Goal: Task Accomplishment & Management: Manage account settings

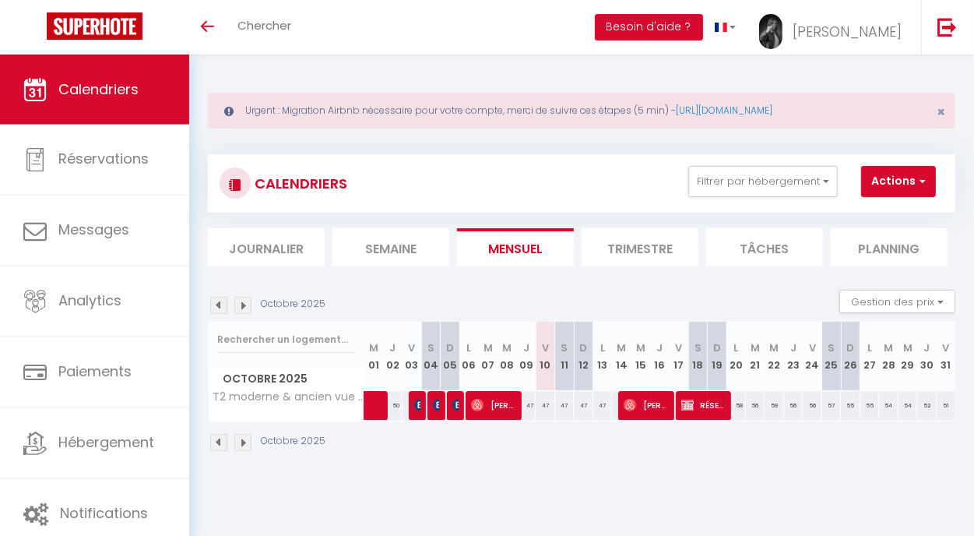
click at [87, 88] on span "Calendriers" at bounding box center [98, 88] width 80 height 19
click at [261, 251] on li "Journalier" at bounding box center [266, 247] width 117 height 38
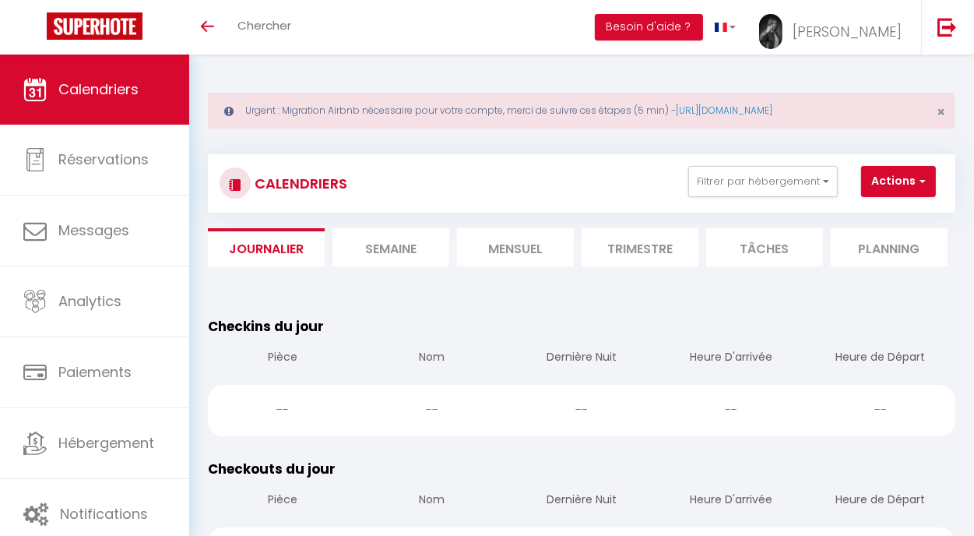
click at [500, 245] on li "Mensuel" at bounding box center [515, 247] width 117 height 38
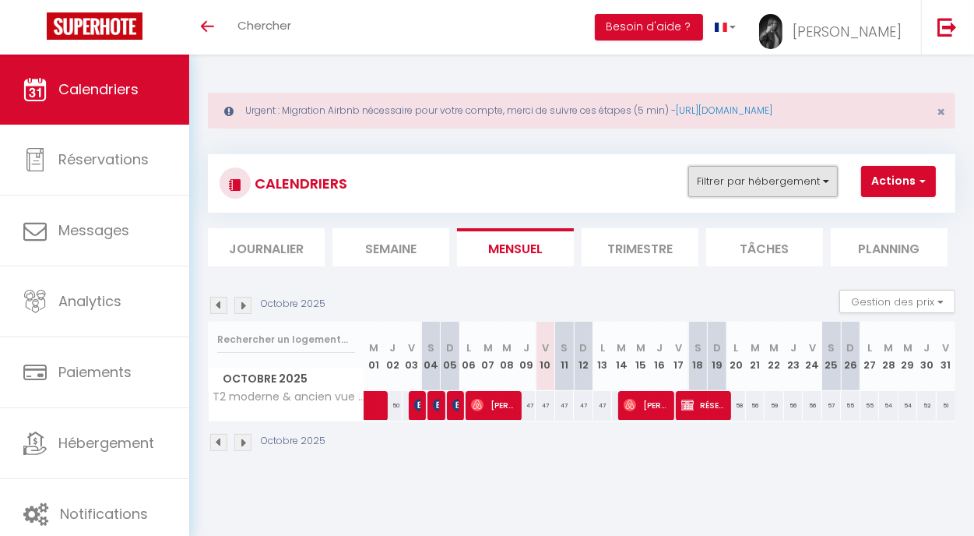
click at [733, 188] on button "Filtrer par hébergement" at bounding box center [764, 181] width 150 height 31
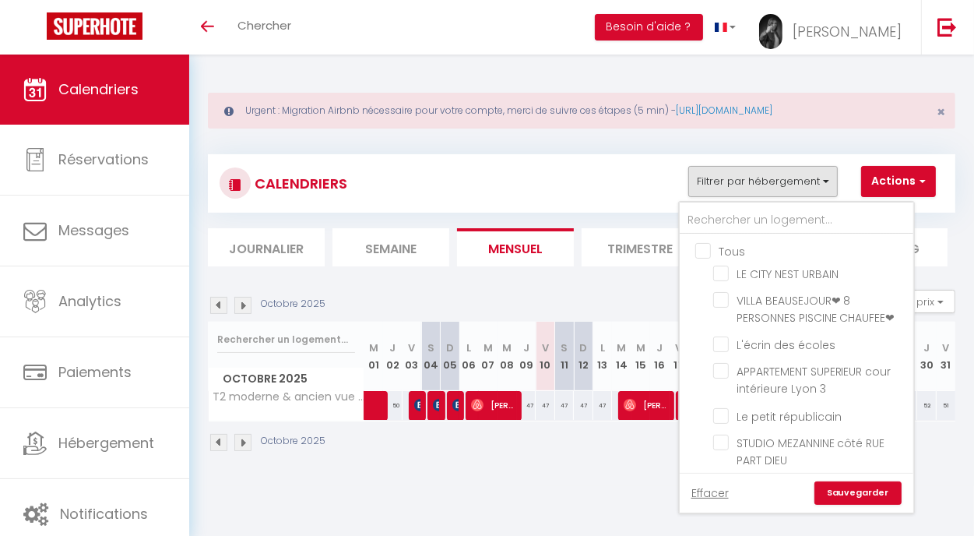
click at [705, 245] on input "Tous" at bounding box center [813, 250] width 234 height 16
checkbox input "true"
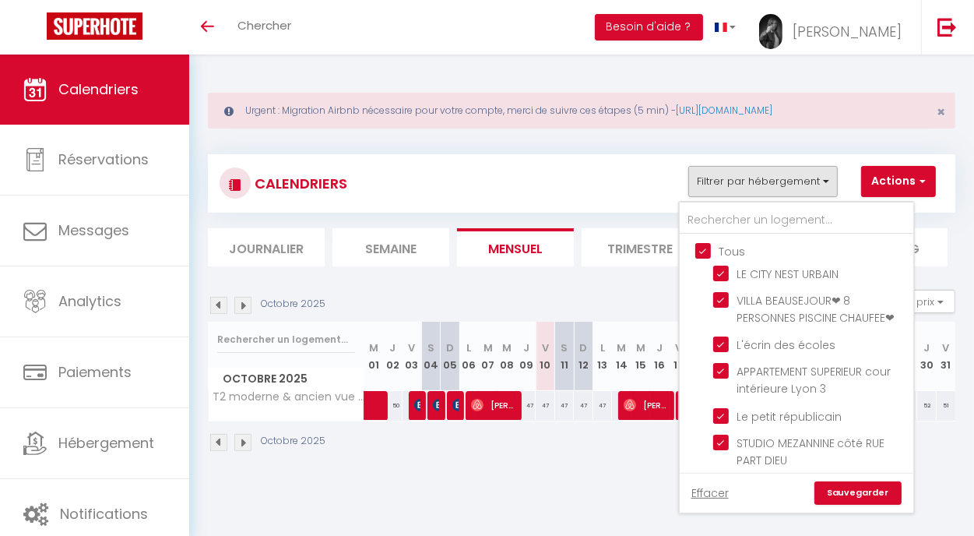
checkbox input "true"
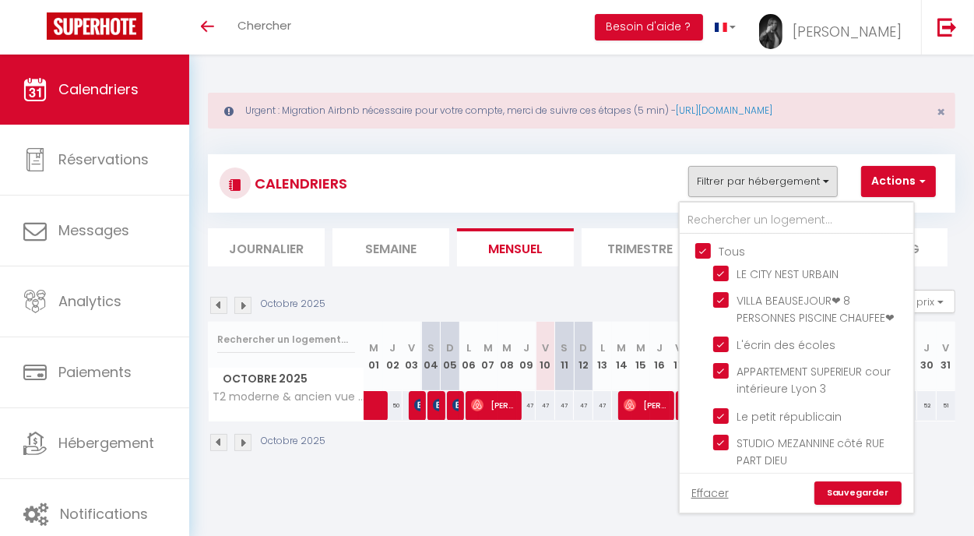
checkbox input "true"
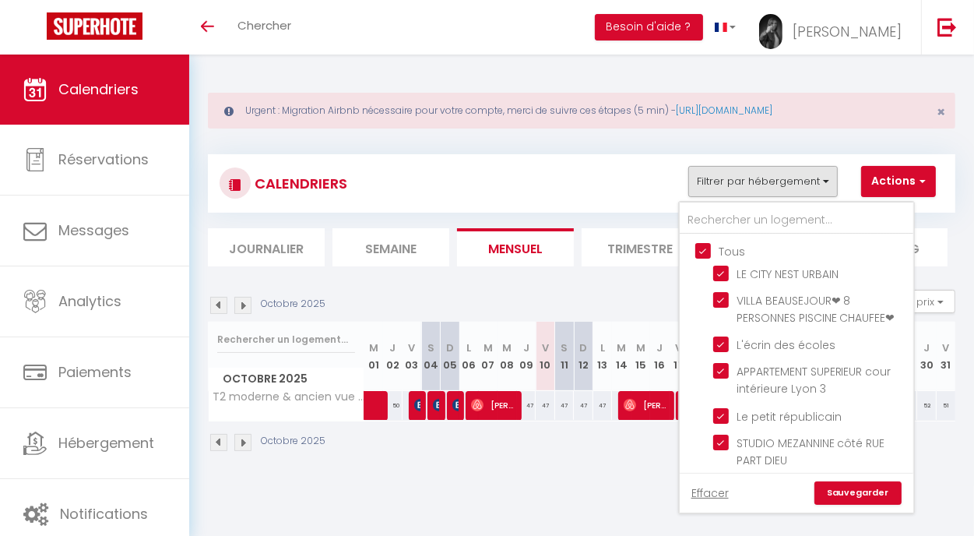
checkbox input "true"
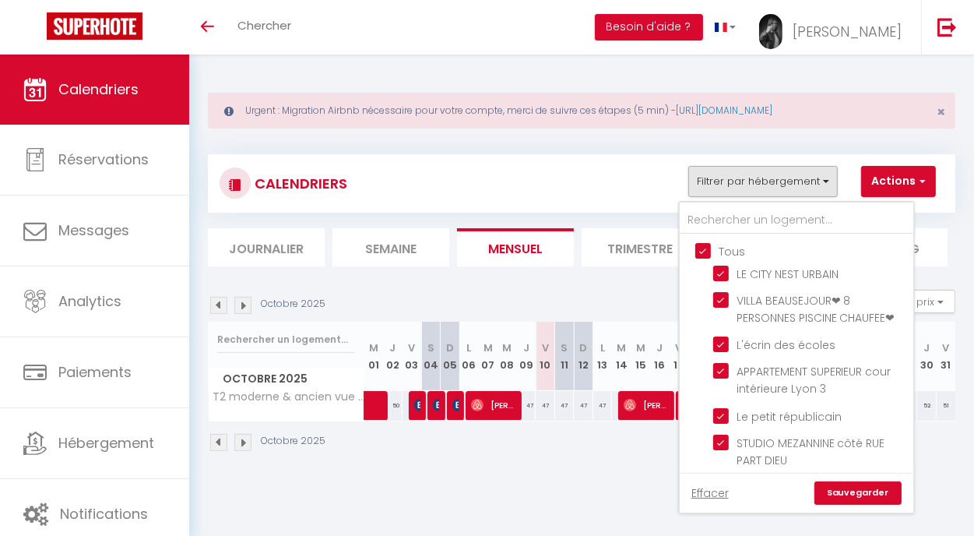
checkbox input "true"
click at [702, 248] on input "Tous" at bounding box center [813, 250] width 234 height 16
checkbox input "false"
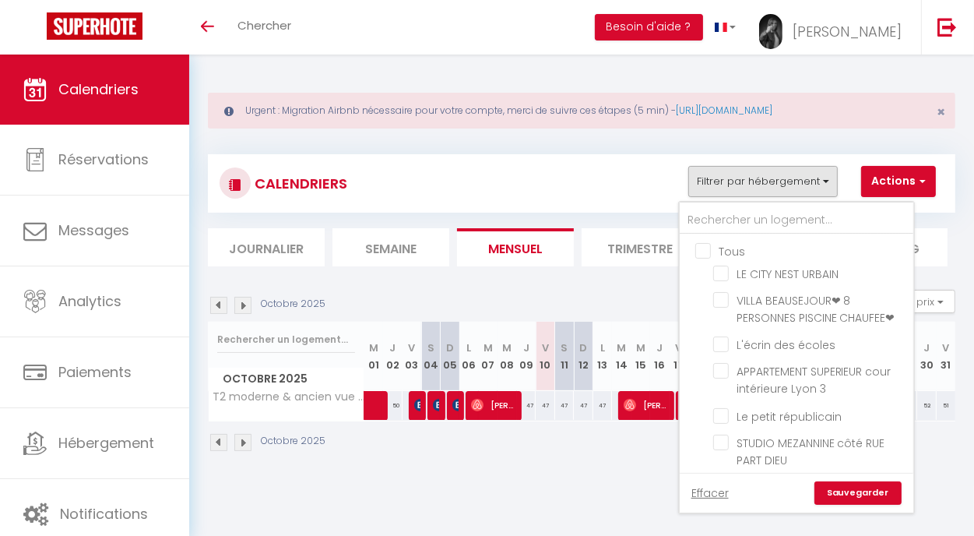
checkbox input "false"
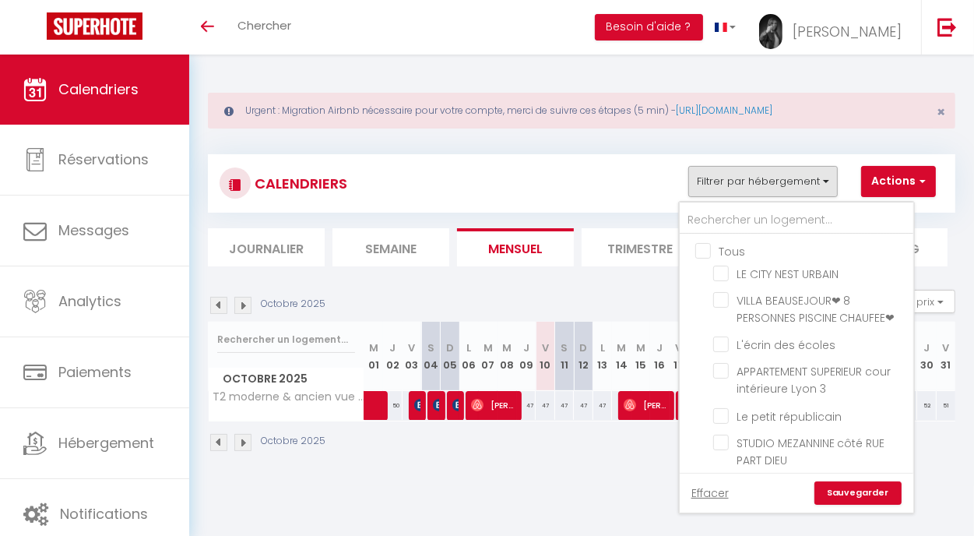
checkbox input "false"
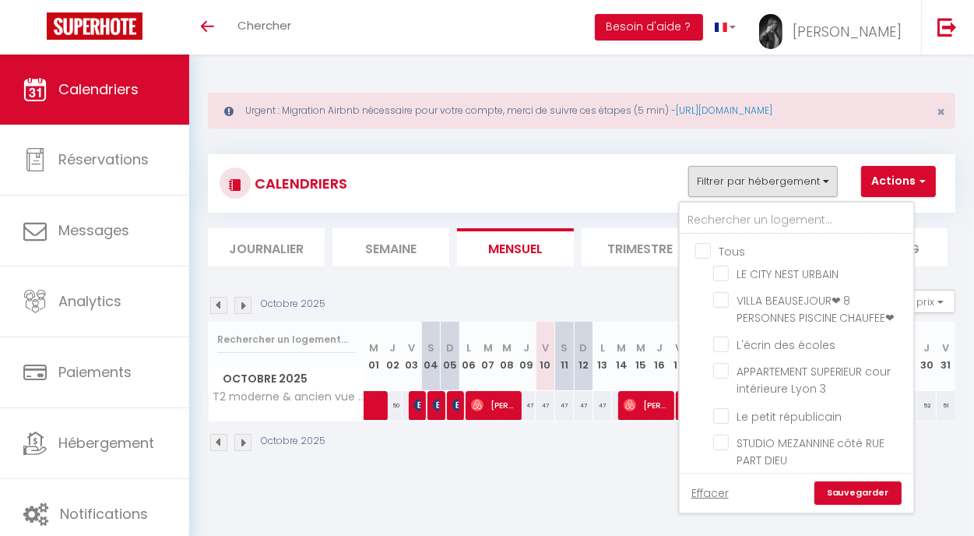
checkbox input "false"
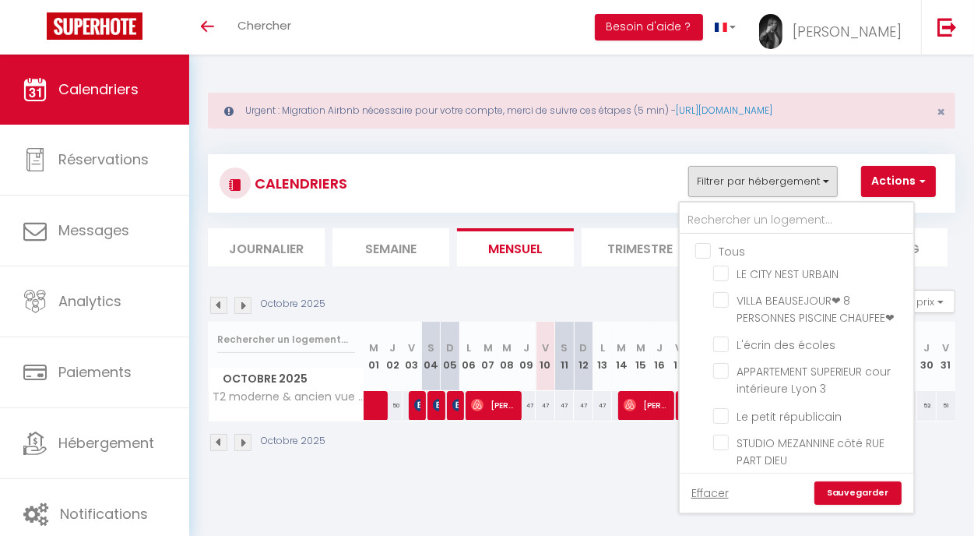
checkbox input "false"
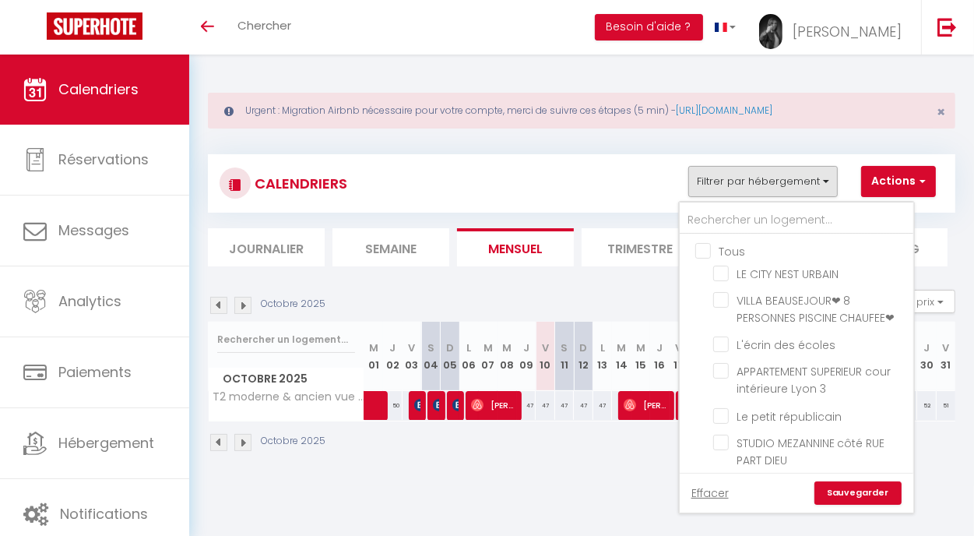
checkbox input "false"
click at [722, 275] on input "LE CITY NEST URBAIN" at bounding box center [810, 273] width 195 height 16
checkbox input "true"
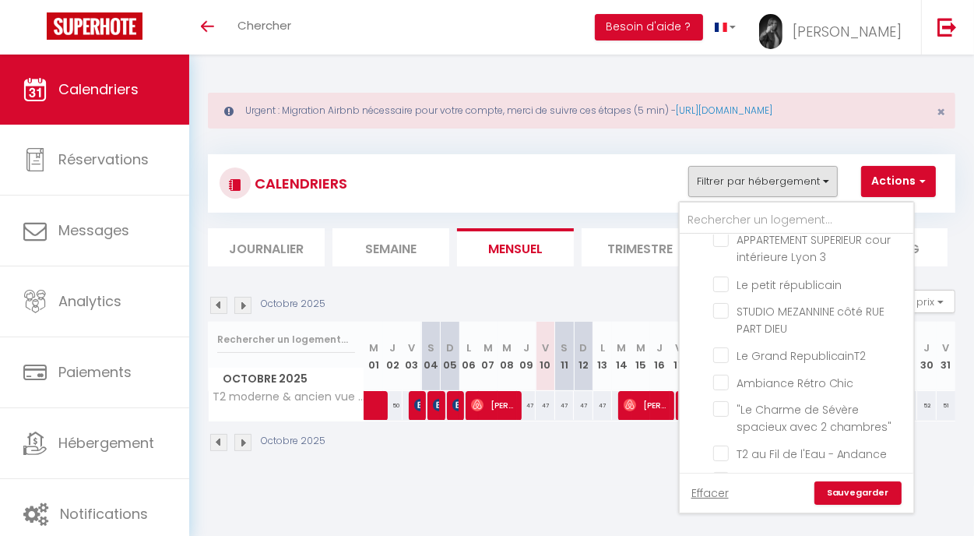
scroll to position [137, 0]
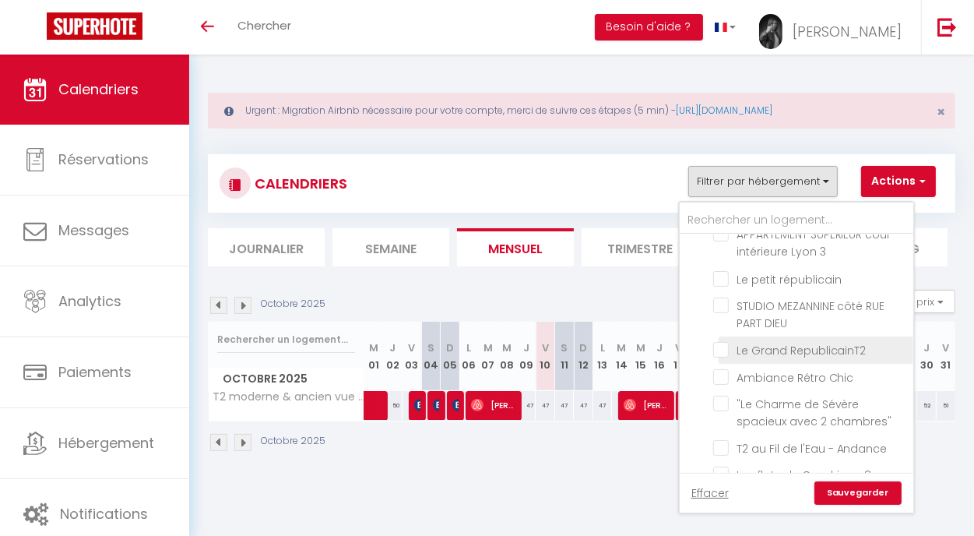
click at [726, 357] on input "Le Grand RepublicainT2" at bounding box center [810, 349] width 195 height 16
checkbox input "true"
click at [865, 495] on link "Sauvegarder" at bounding box center [858, 492] width 87 height 23
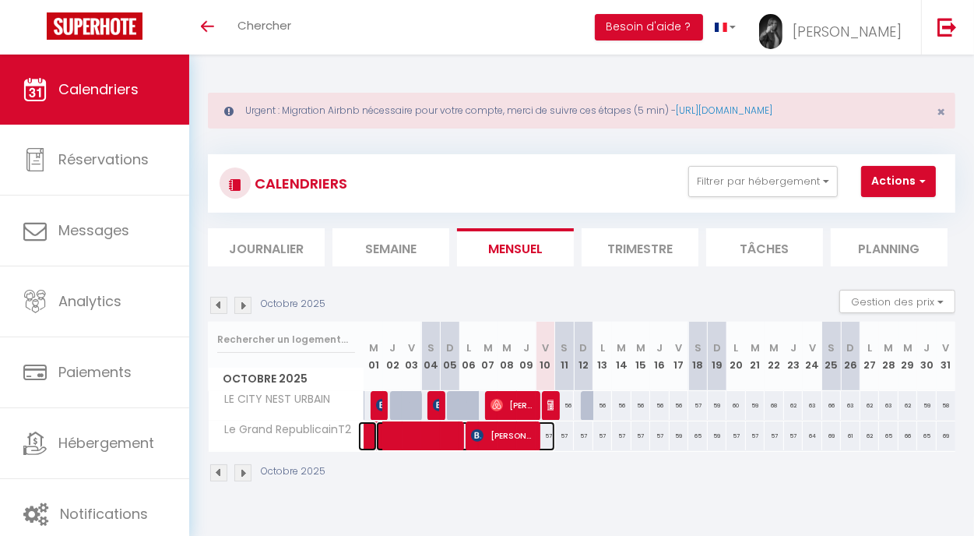
click at [542, 435] on span at bounding box center [465, 436] width 179 height 30
select select "OK"
select select "1"
select select "0"
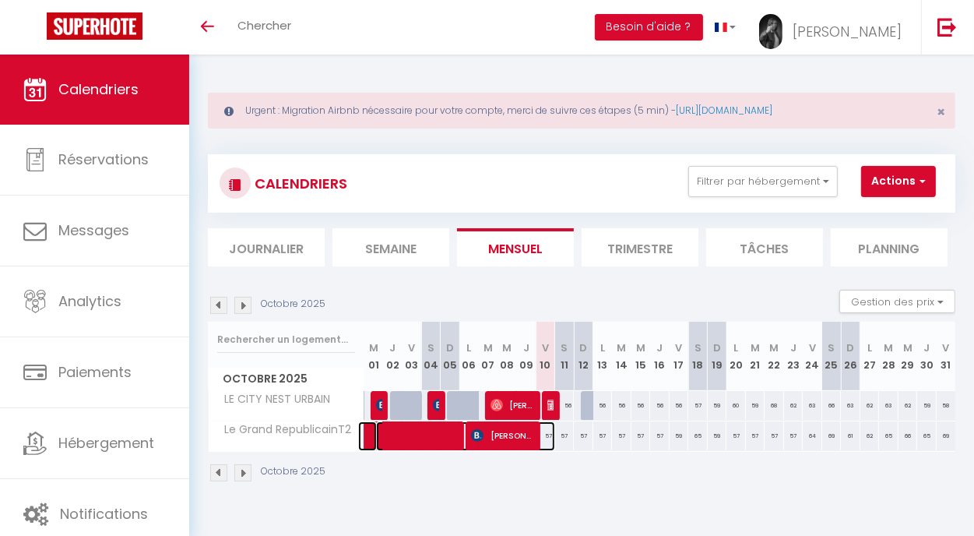
select select "1"
select select
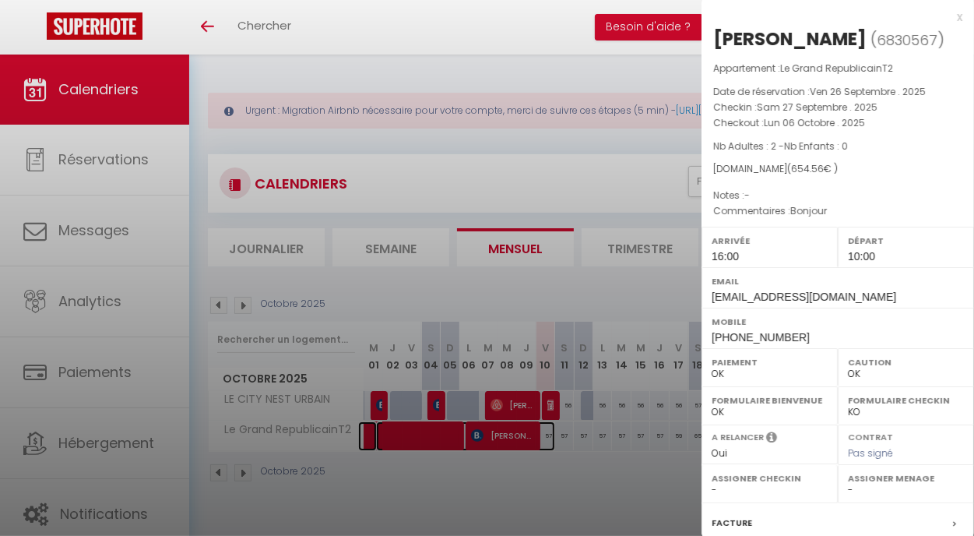
select select "8100"
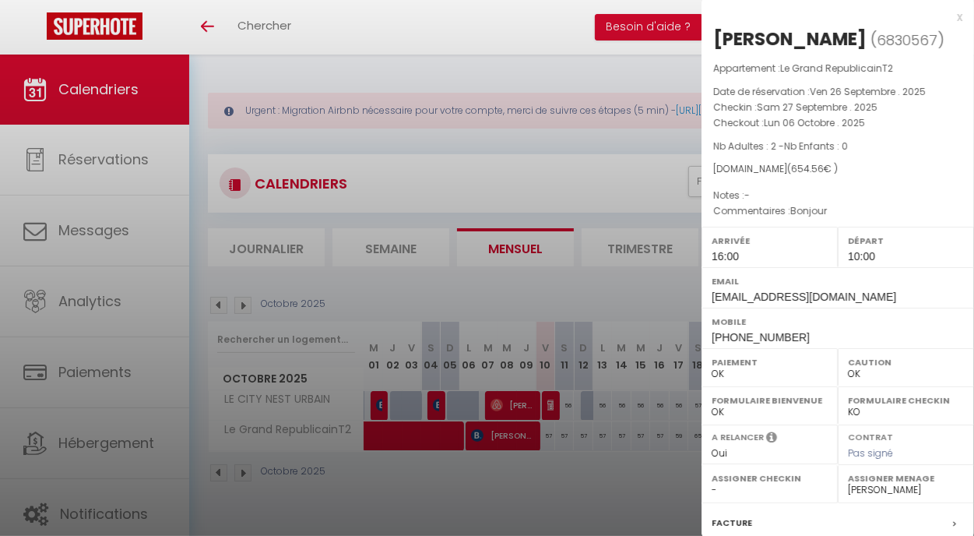
click at [592, 436] on div at bounding box center [487, 268] width 974 height 536
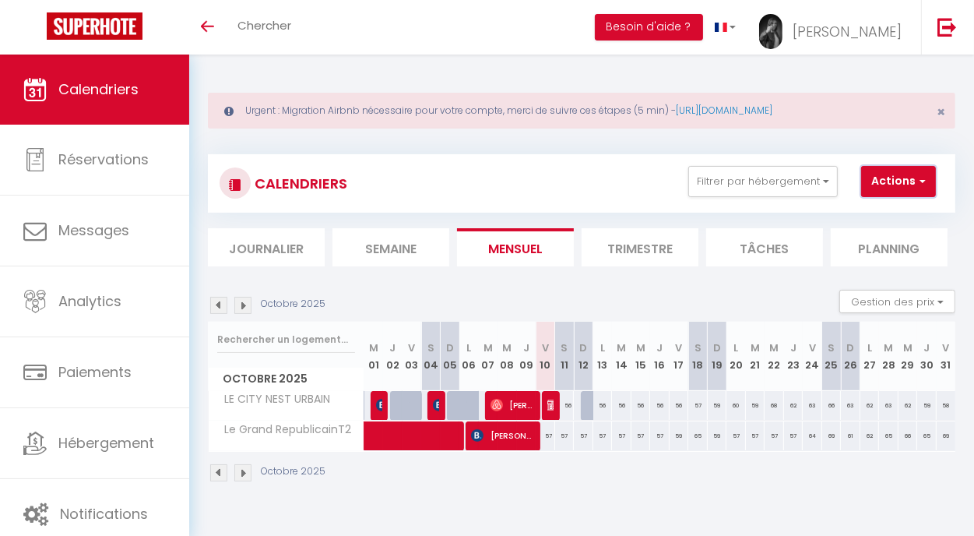
click at [893, 180] on button "Actions" at bounding box center [898, 181] width 75 height 31
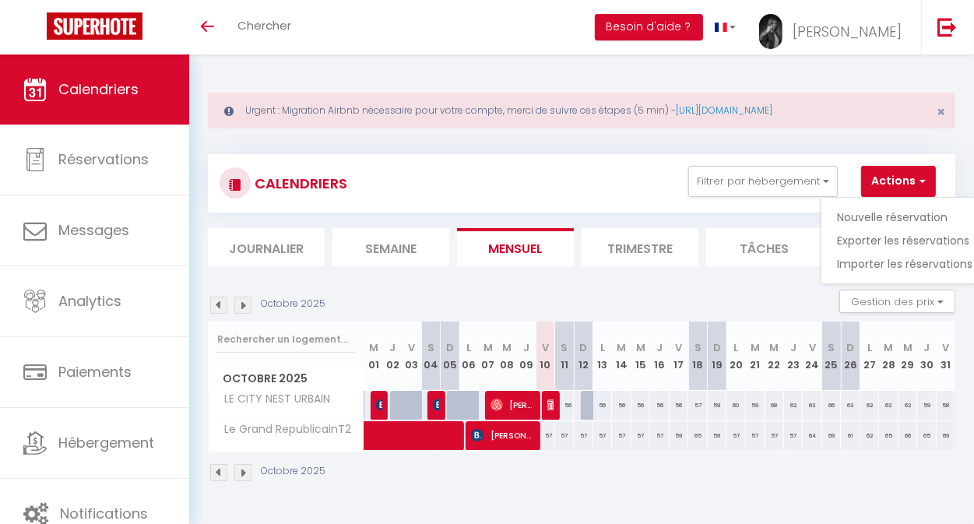
click at [594, 439] on div "57" at bounding box center [603, 435] width 19 height 29
type input "57"
type input "Lun 13 Octobre 2025"
type input "[DATE] Octobre 2025"
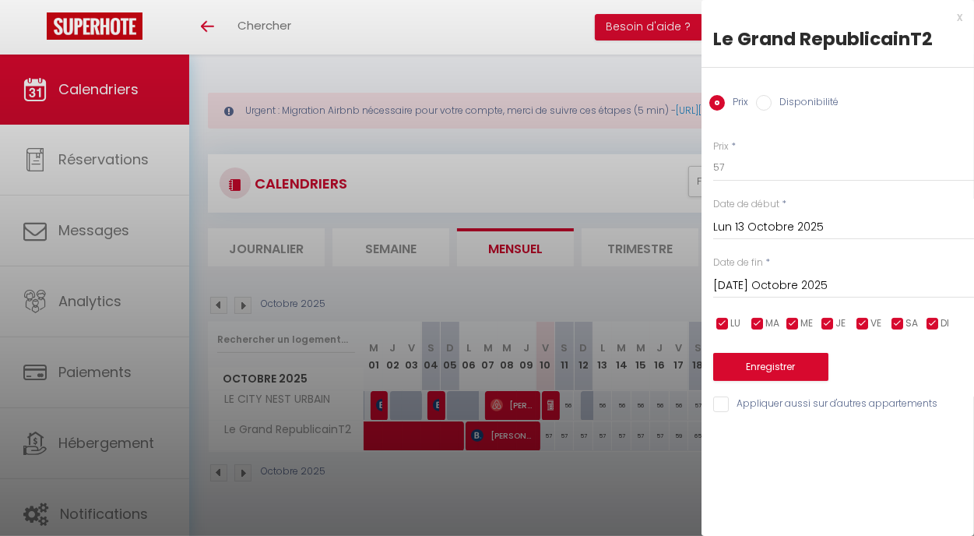
click at [744, 220] on input "Lun 13 Octobre 2025" at bounding box center [843, 227] width 261 height 20
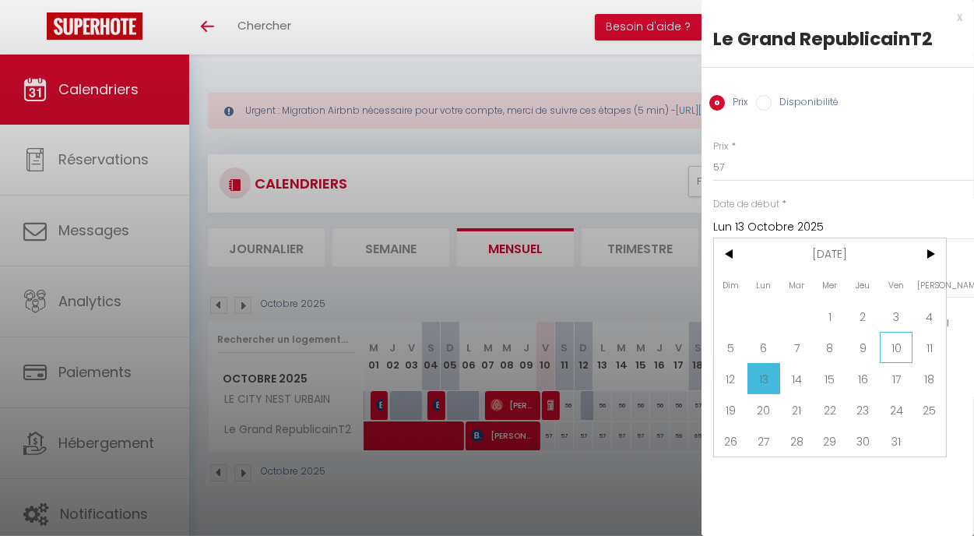
click at [888, 335] on span "10" at bounding box center [896, 347] width 33 height 31
type input "Ven 10 Octobre 2025"
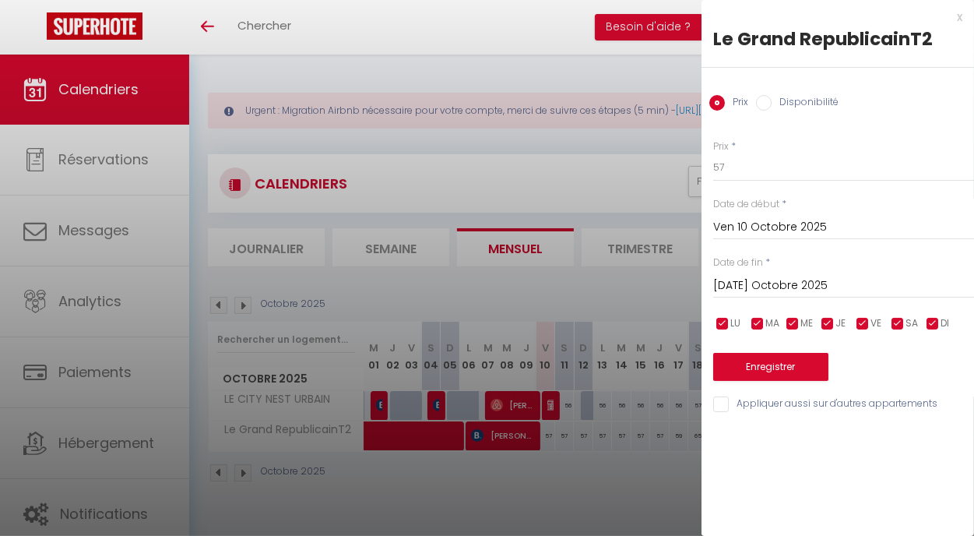
click at [731, 283] on input "[DATE] Octobre 2025" at bounding box center [843, 286] width 261 height 20
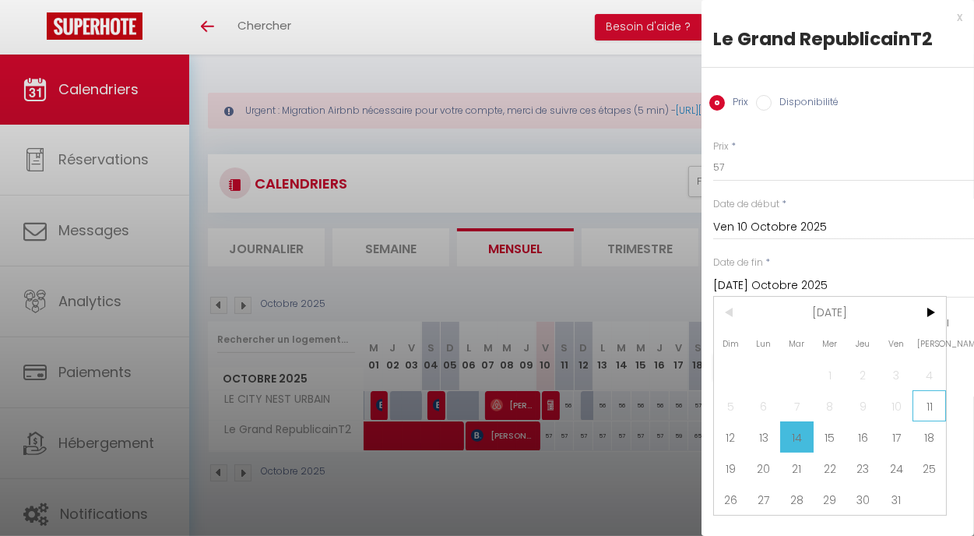
click at [925, 400] on span "11" at bounding box center [929, 405] width 33 height 31
type input "Sam 11 Octobre 2025"
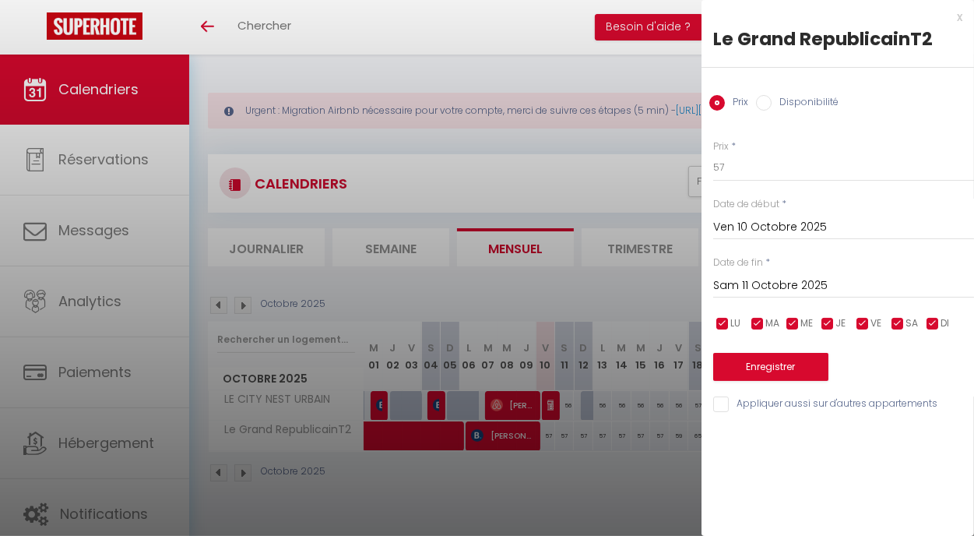
click at [763, 101] on input "Disponibilité" at bounding box center [764, 103] width 16 height 16
radio input "true"
radio input "false"
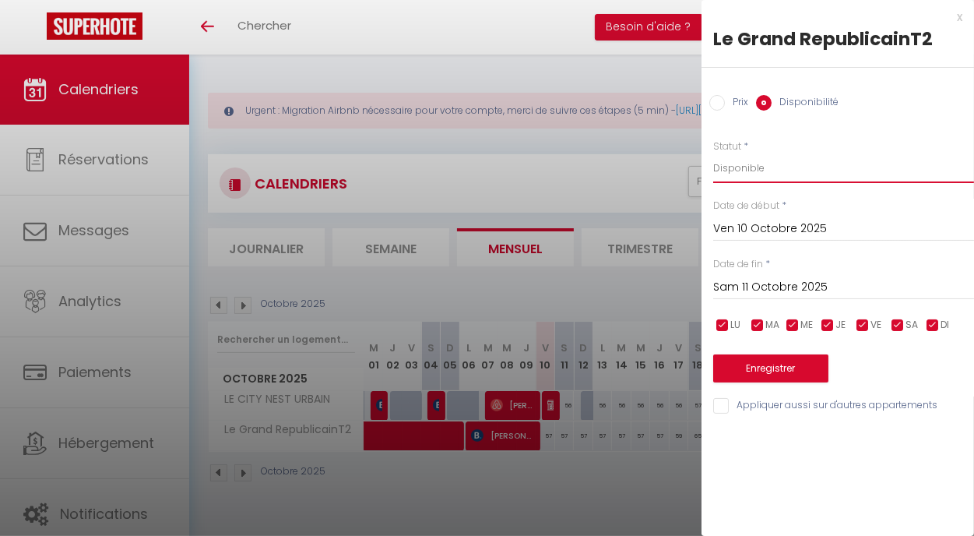
click at [743, 174] on select "Disponible Indisponible" at bounding box center [843, 168] width 261 height 30
select select "0"
click at [713, 153] on select "Disponible Indisponible" at bounding box center [843, 168] width 261 height 30
click at [728, 358] on button "Enregistrer" at bounding box center [770, 368] width 115 height 28
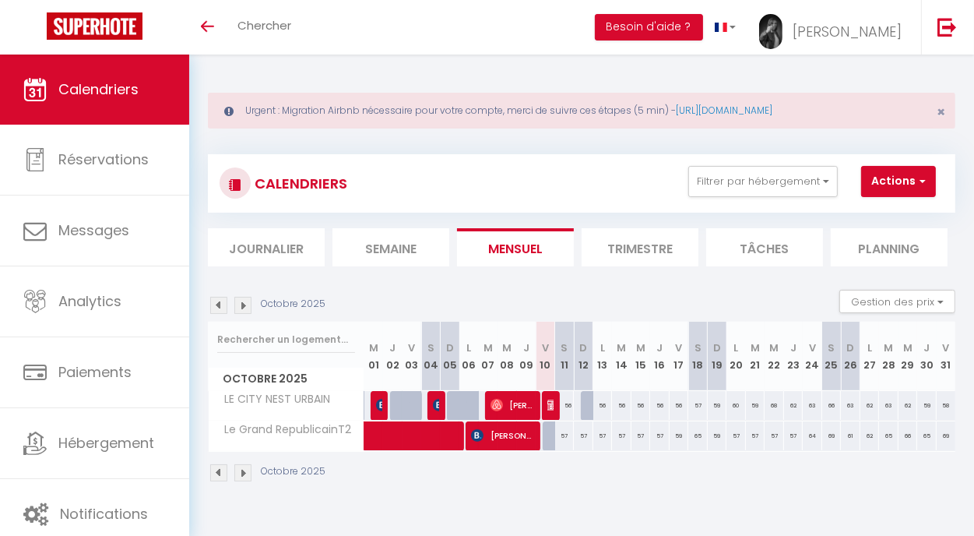
click at [581, 408] on div at bounding box center [590, 406] width 19 height 30
select select "1"
type input "Dim 12 Octobre 2025"
type input "Lun 13 Octobre 2025"
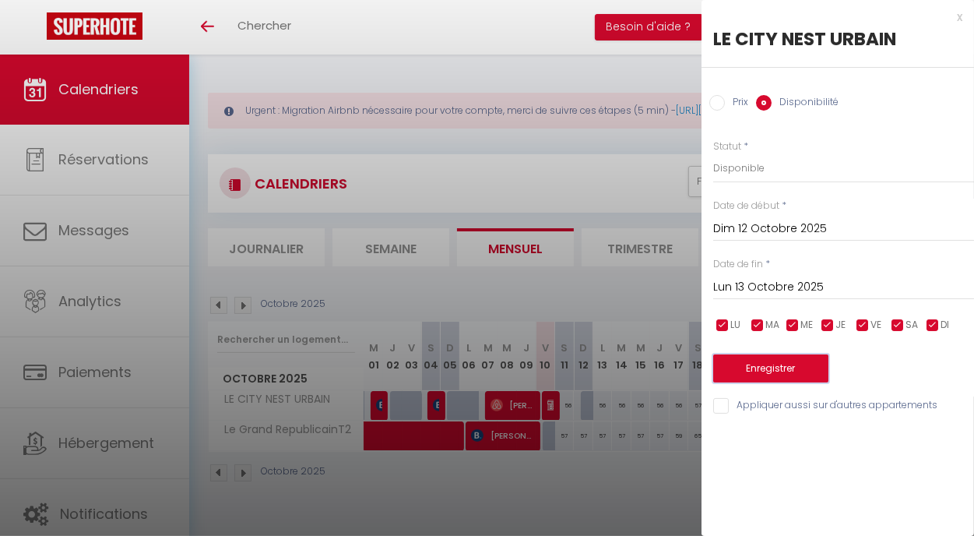
click at [766, 368] on button "Enregistrer" at bounding box center [770, 368] width 115 height 28
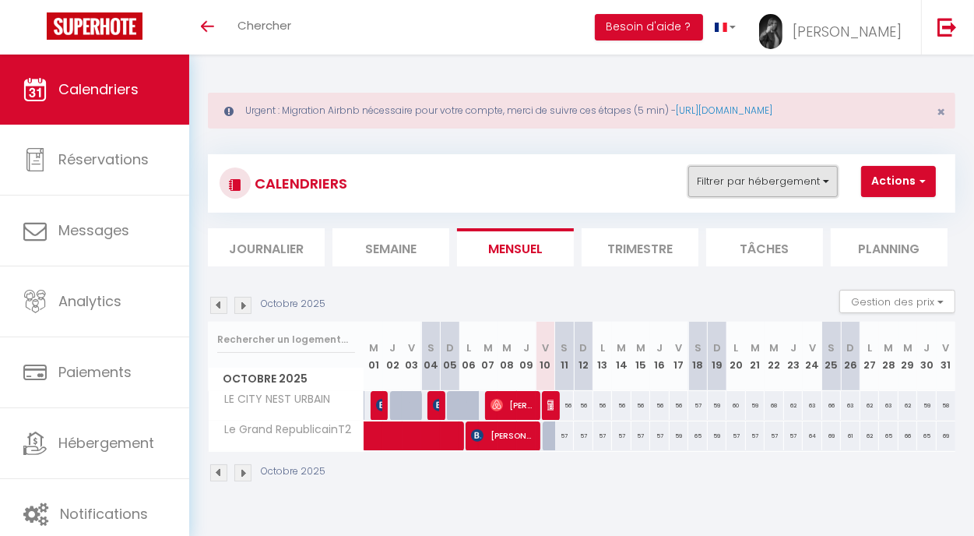
click at [757, 174] on button "Filtrer par hébergement" at bounding box center [764, 181] width 150 height 31
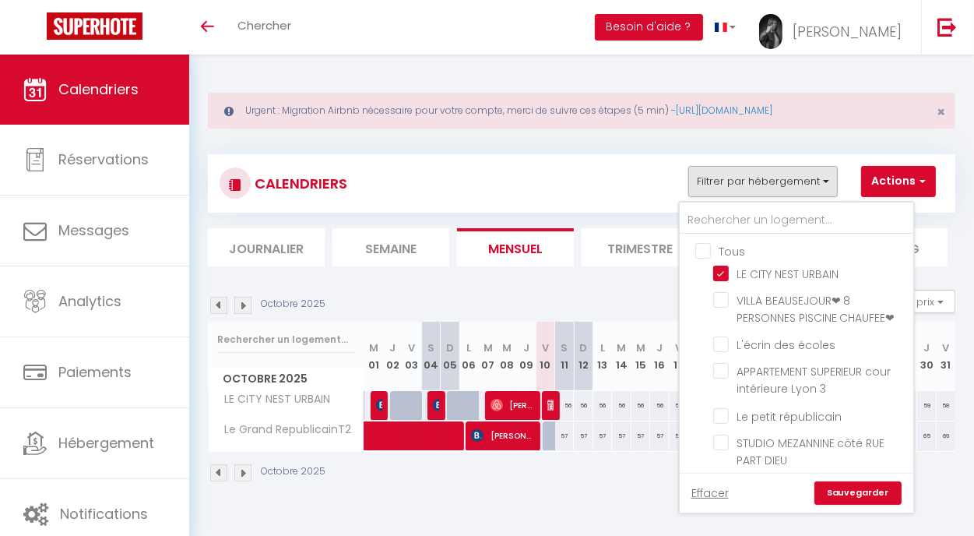
click at [702, 245] on input "Tous" at bounding box center [813, 250] width 234 height 16
checkbox input "true"
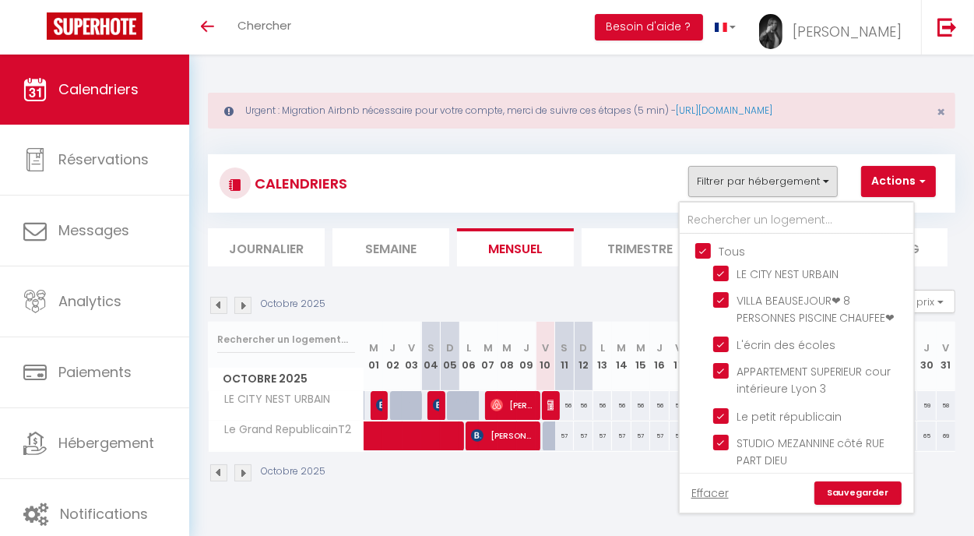
checkbox input "true"
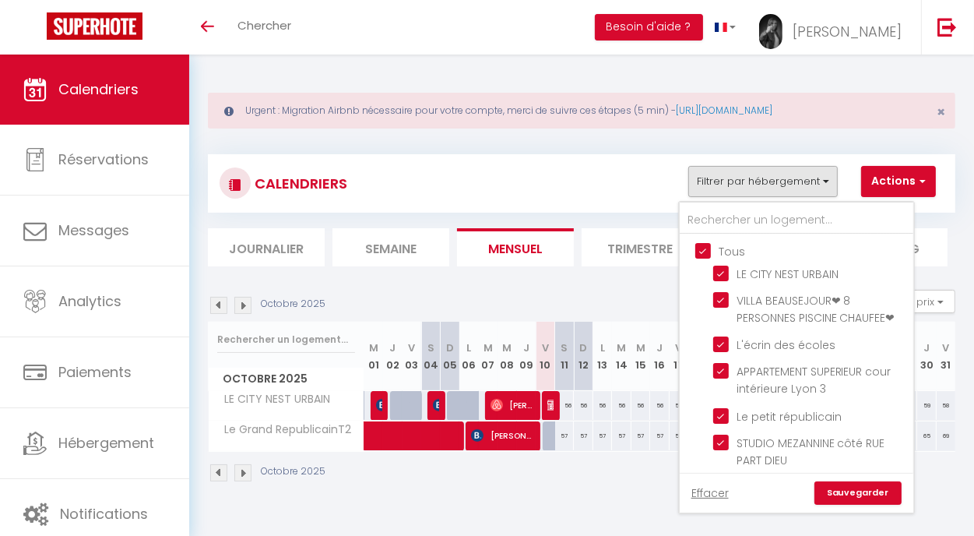
checkbox input "true"
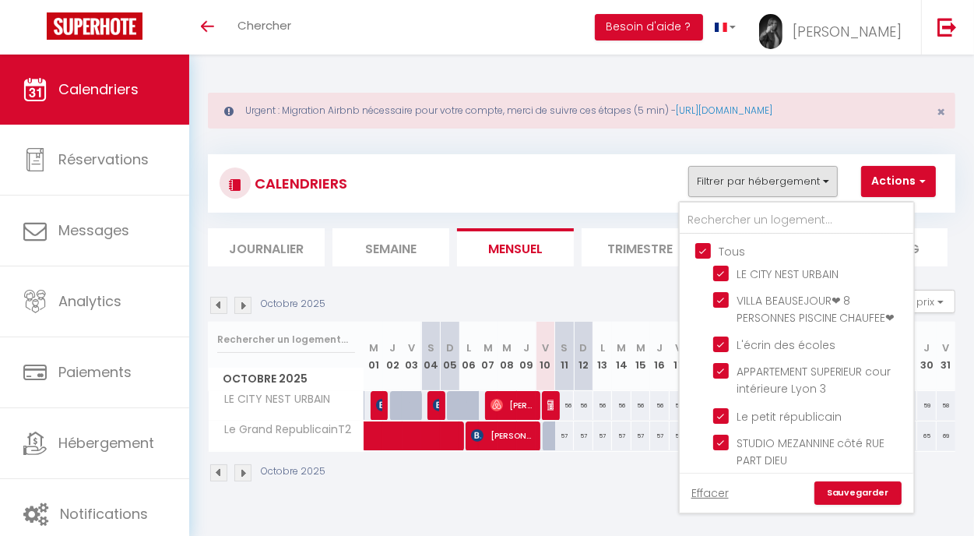
checkbox input "true"
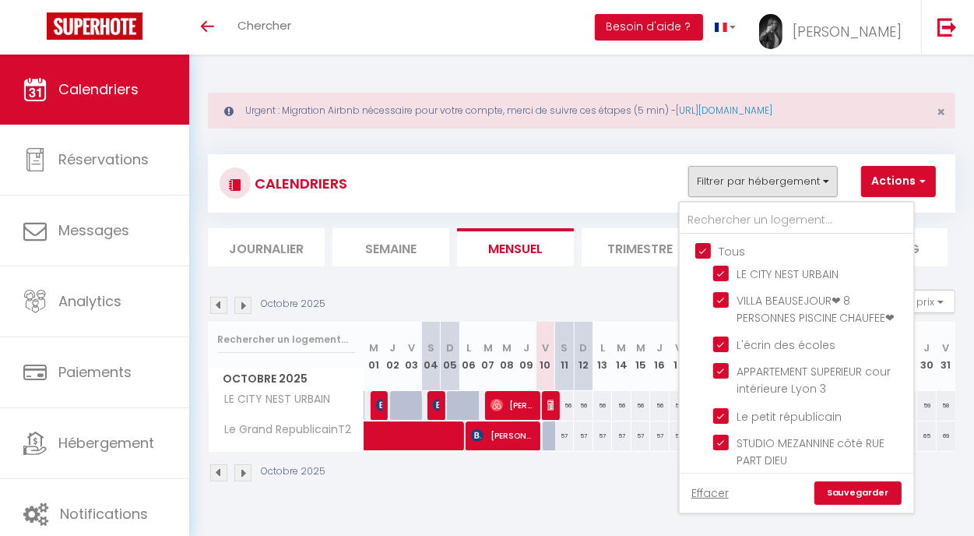
checkbox input "true"
click at [702, 245] on input "Tous" at bounding box center [813, 250] width 234 height 16
checkbox input "false"
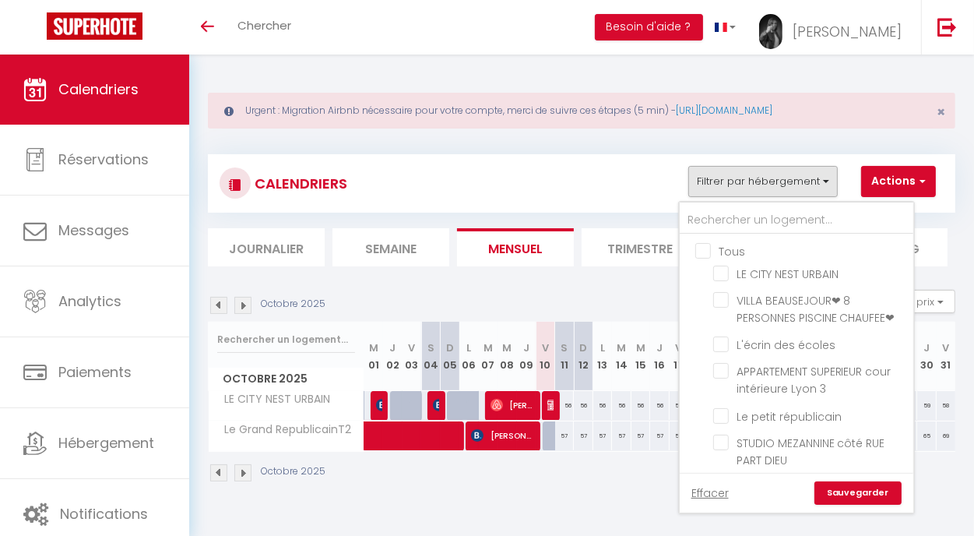
checkbox input "false"
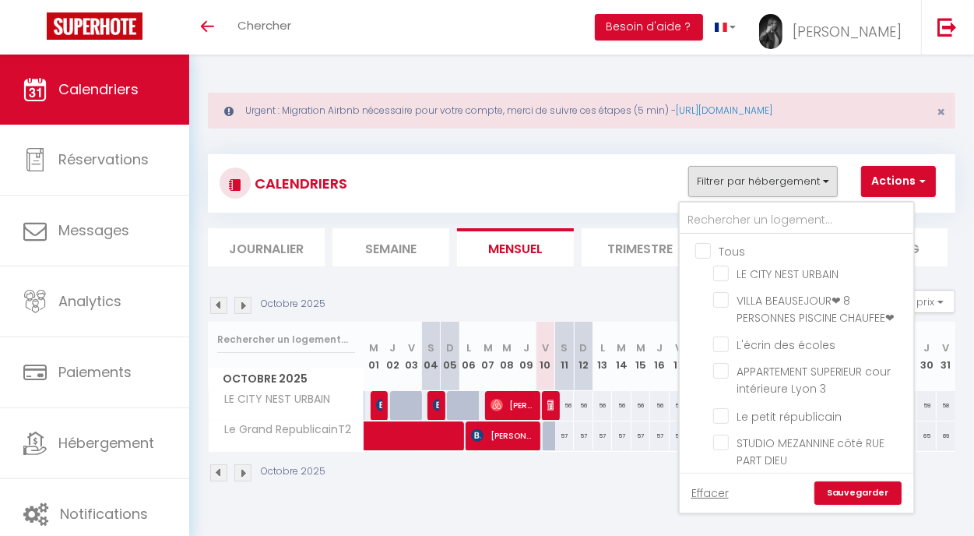
checkbox input "false"
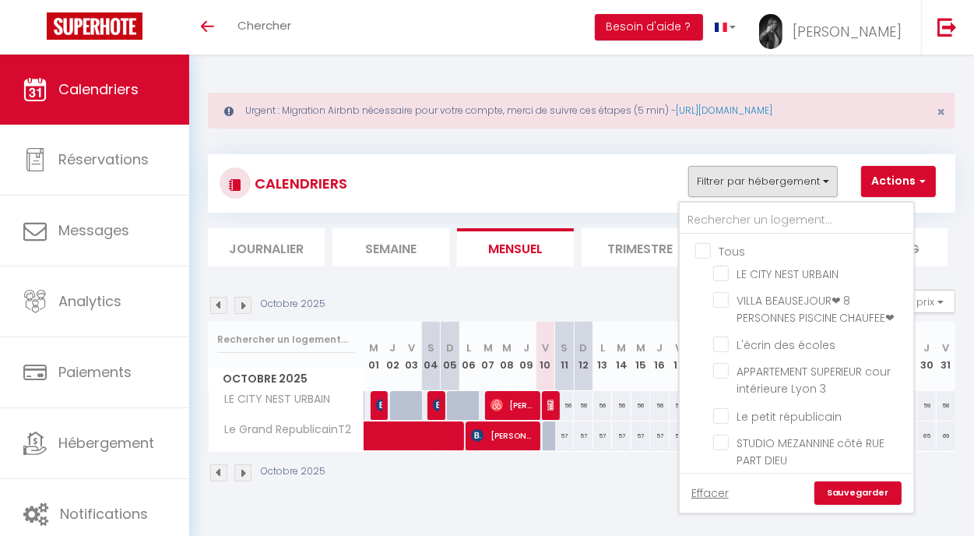
checkbox input "false"
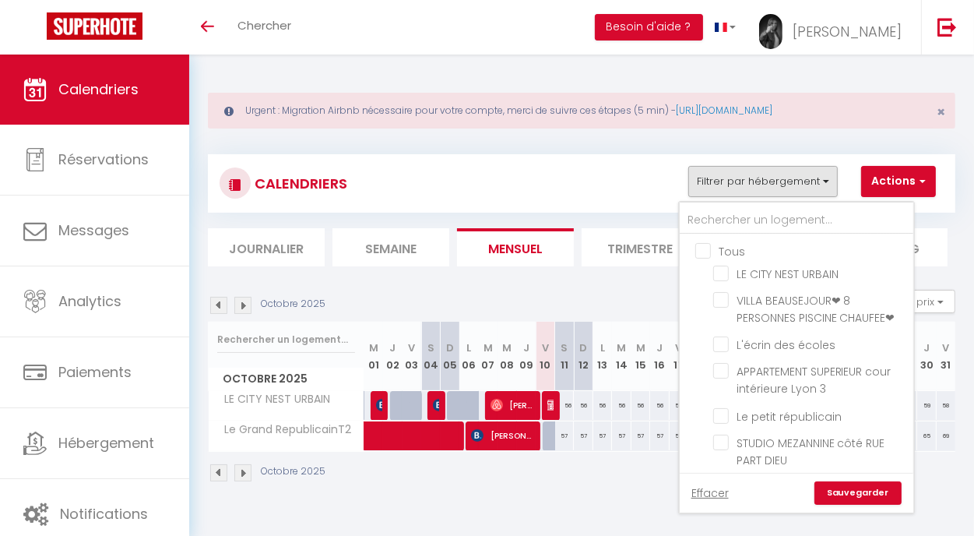
checkbox input "false"
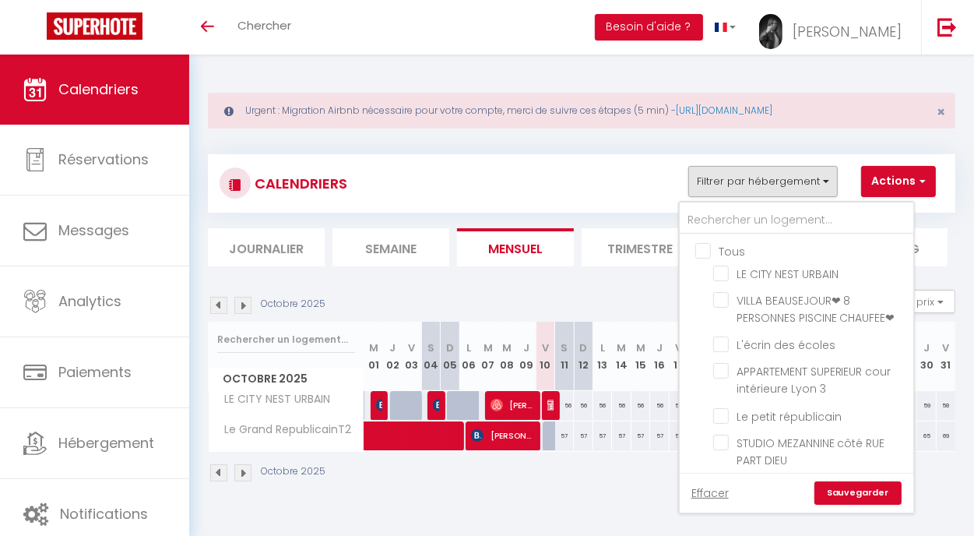
checkbox input "false"
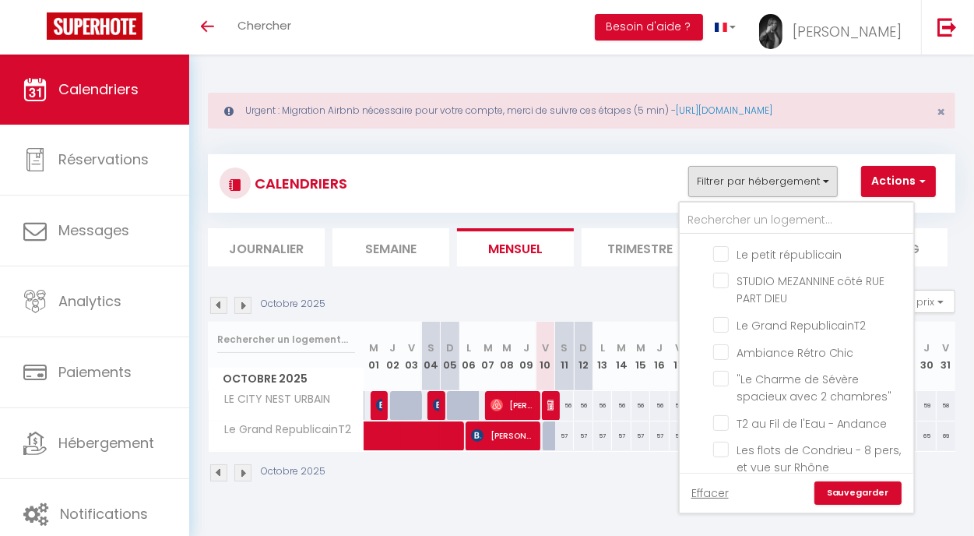
scroll to position [167, 0]
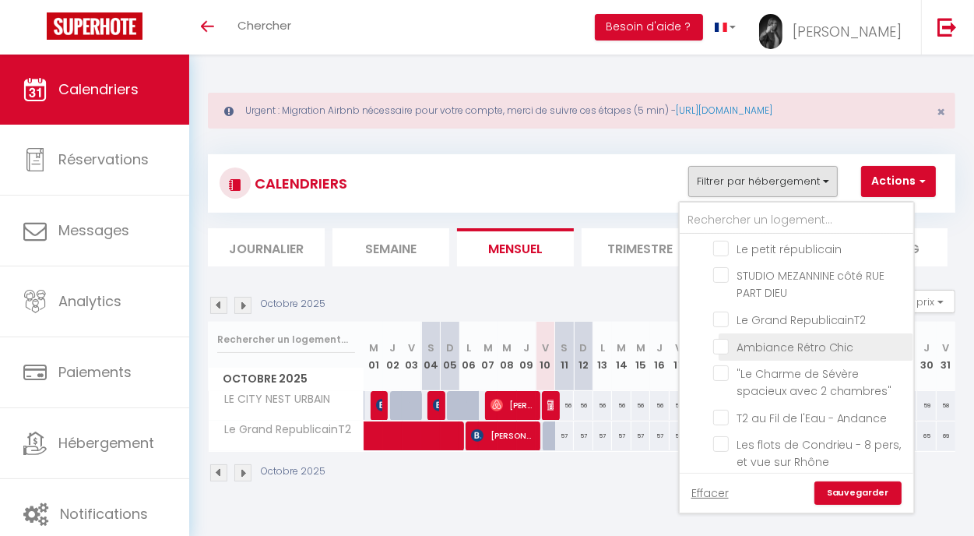
click at [726, 354] on input "Ambiance Rétro Chic" at bounding box center [810, 346] width 195 height 16
checkbox input "true"
click at [841, 491] on link "Sauvegarder" at bounding box center [858, 492] width 87 height 23
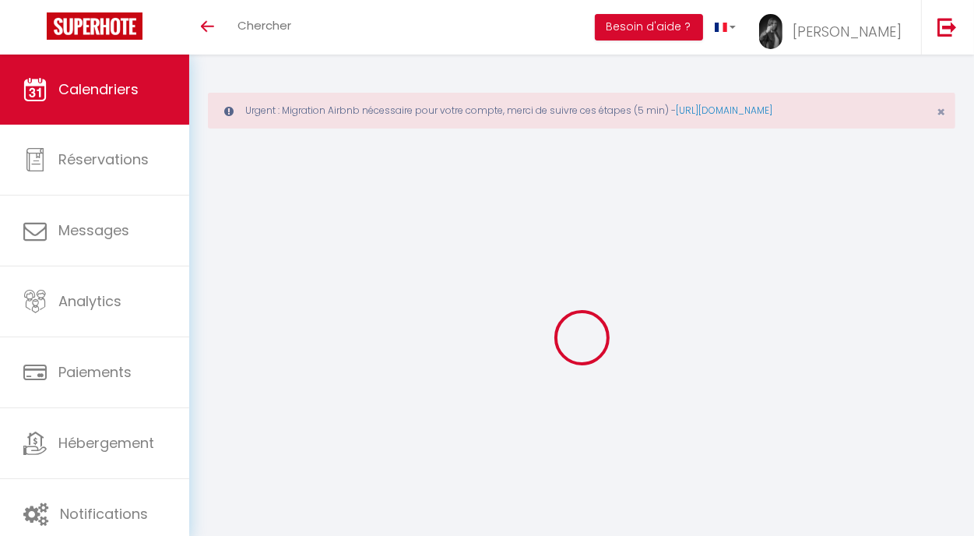
select select "0"
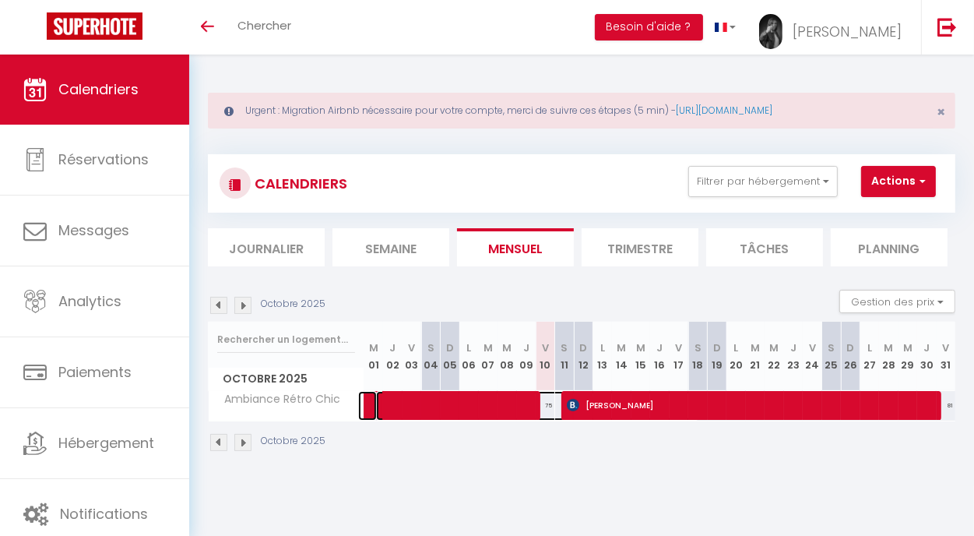
click at [545, 405] on span at bounding box center [537, 406] width 322 height 30
select select "8031"
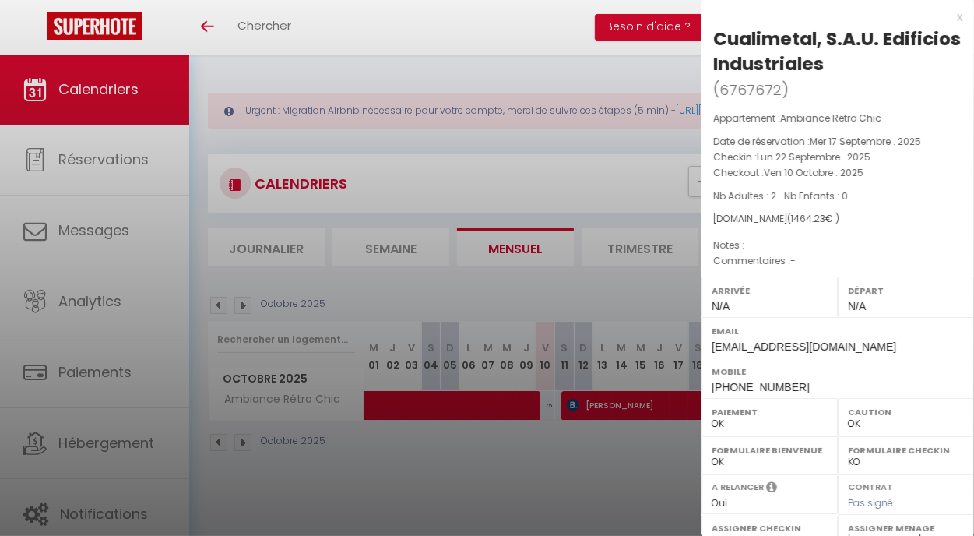
click at [583, 482] on div at bounding box center [487, 268] width 974 height 536
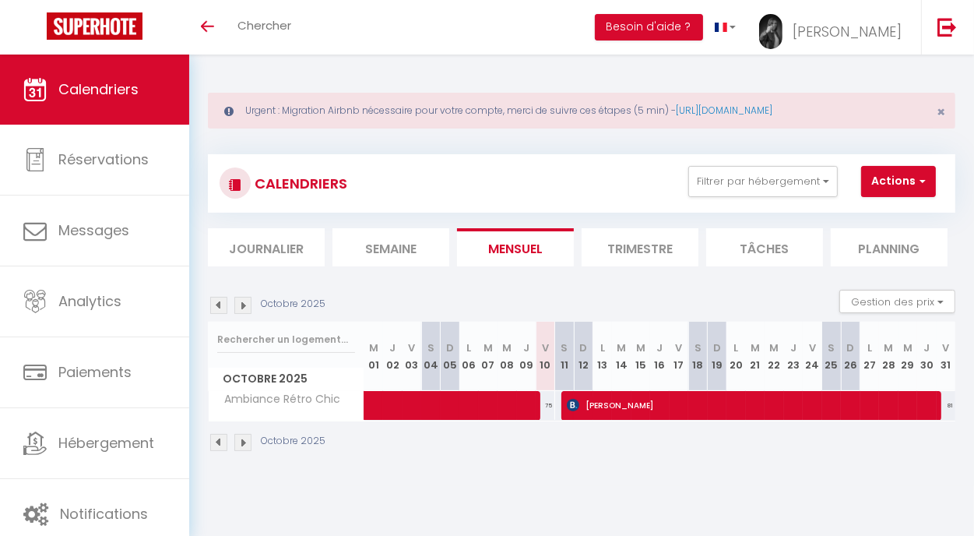
click at [938, 412] on div "81" at bounding box center [946, 405] width 19 height 29
select select "1"
type input "Ven 31 Octobre 2025"
type input "[PERSON_NAME] 01 Novembre 2025"
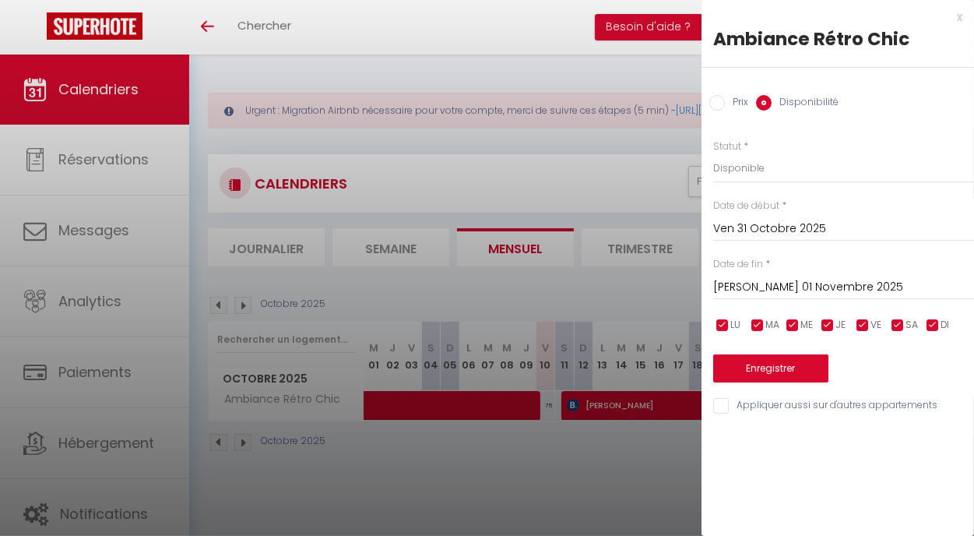
click at [770, 235] on input "Ven 31 Octobre 2025" at bounding box center [843, 229] width 261 height 20
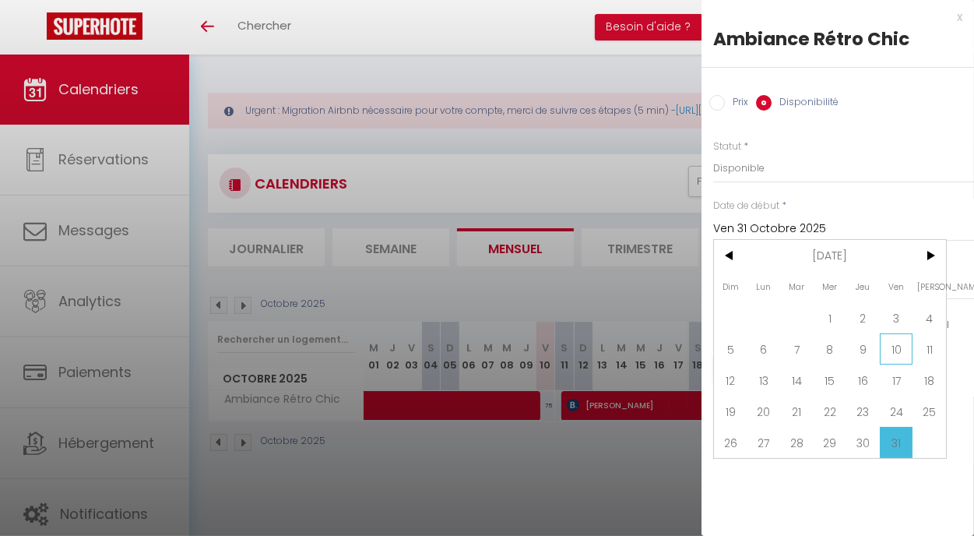
click at [890, 343] on span "10" at bounding box center [896, 348] width 33 height 31
type input "Ven 10 Octobre 2025"
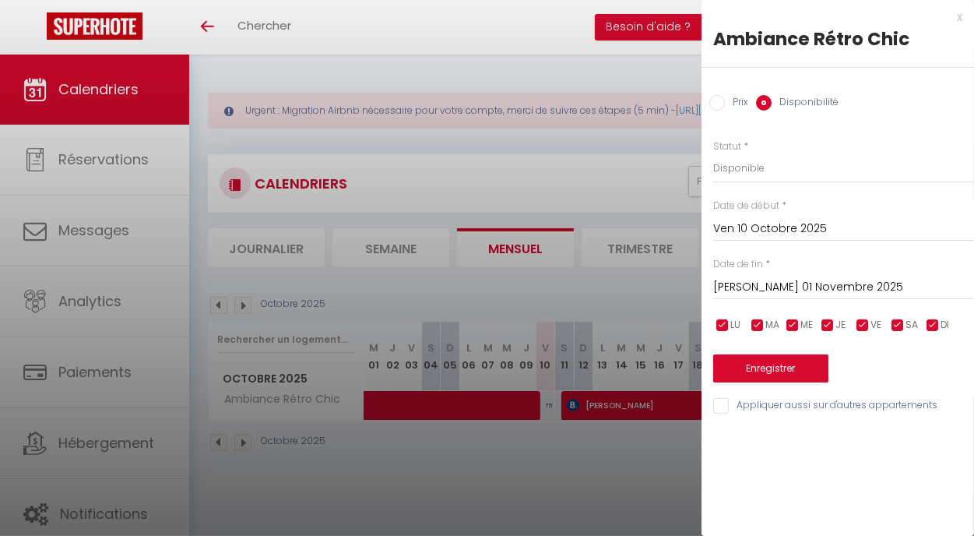
click at [788, 284] on input "[PERSON_NAME] 01 Novembre 2025" at bounding box center [843, 287] width 261 height 20
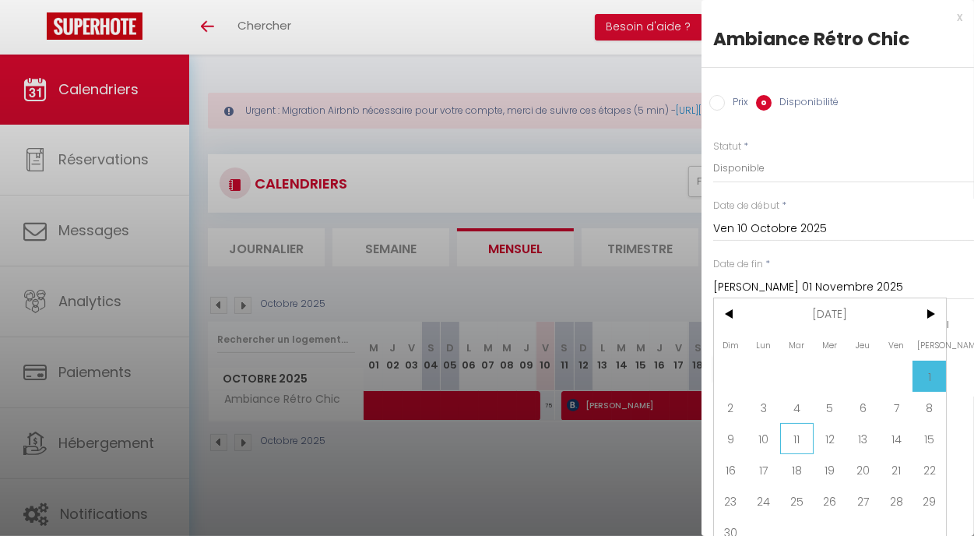
click at [800, 440] on span "11" at bounding box center [796, 438] width 33 height 31
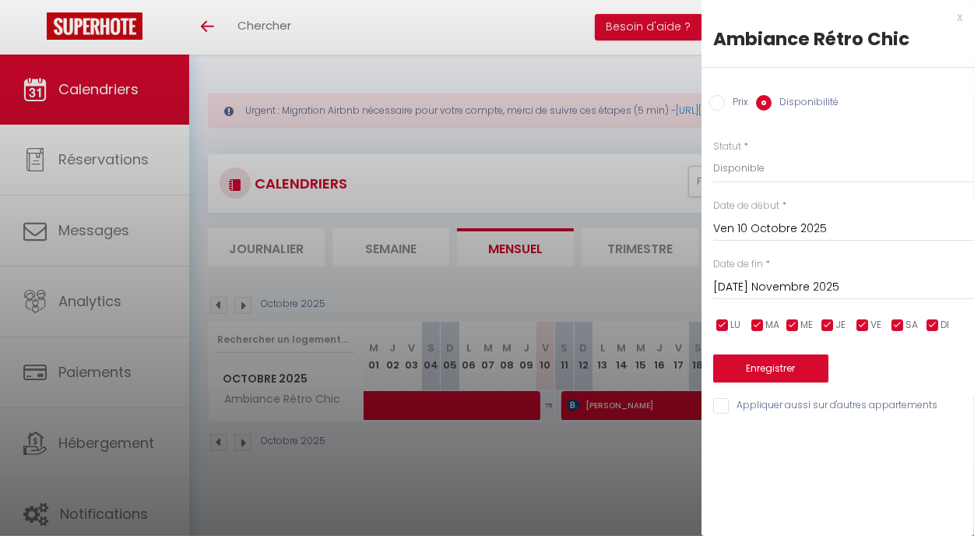
click at [766, 284] on input "[DATE] Novembre 2025" at bounding box center [843, 287] width 261 height 20
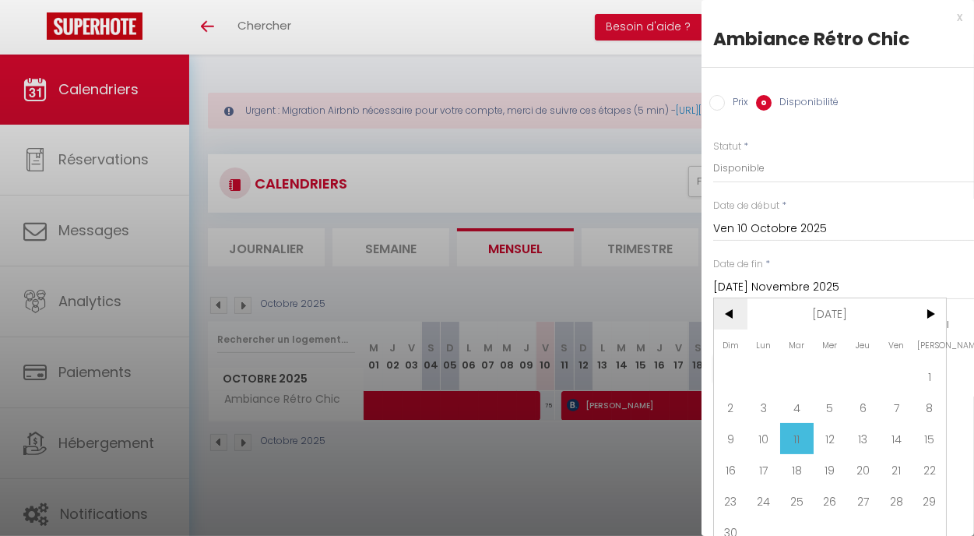
click at [728, 316] on span "<" at bounding box center [730, 313] width 33 height 31
click at [928, 410] on span "11" at bounding box center [929, 407] width 33 height 31
type input "Sam 11 Octobre 2025"
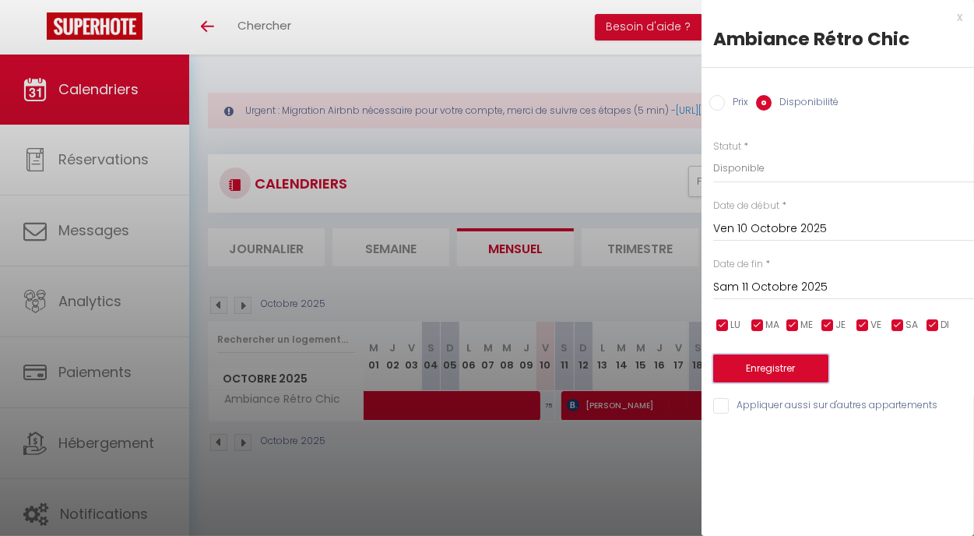
click at [789, 370] on button "Enregistrer" at bounding box center [770, 368] width 115 height 28
